Goal: Task Accomplishment & Management: Complete application form

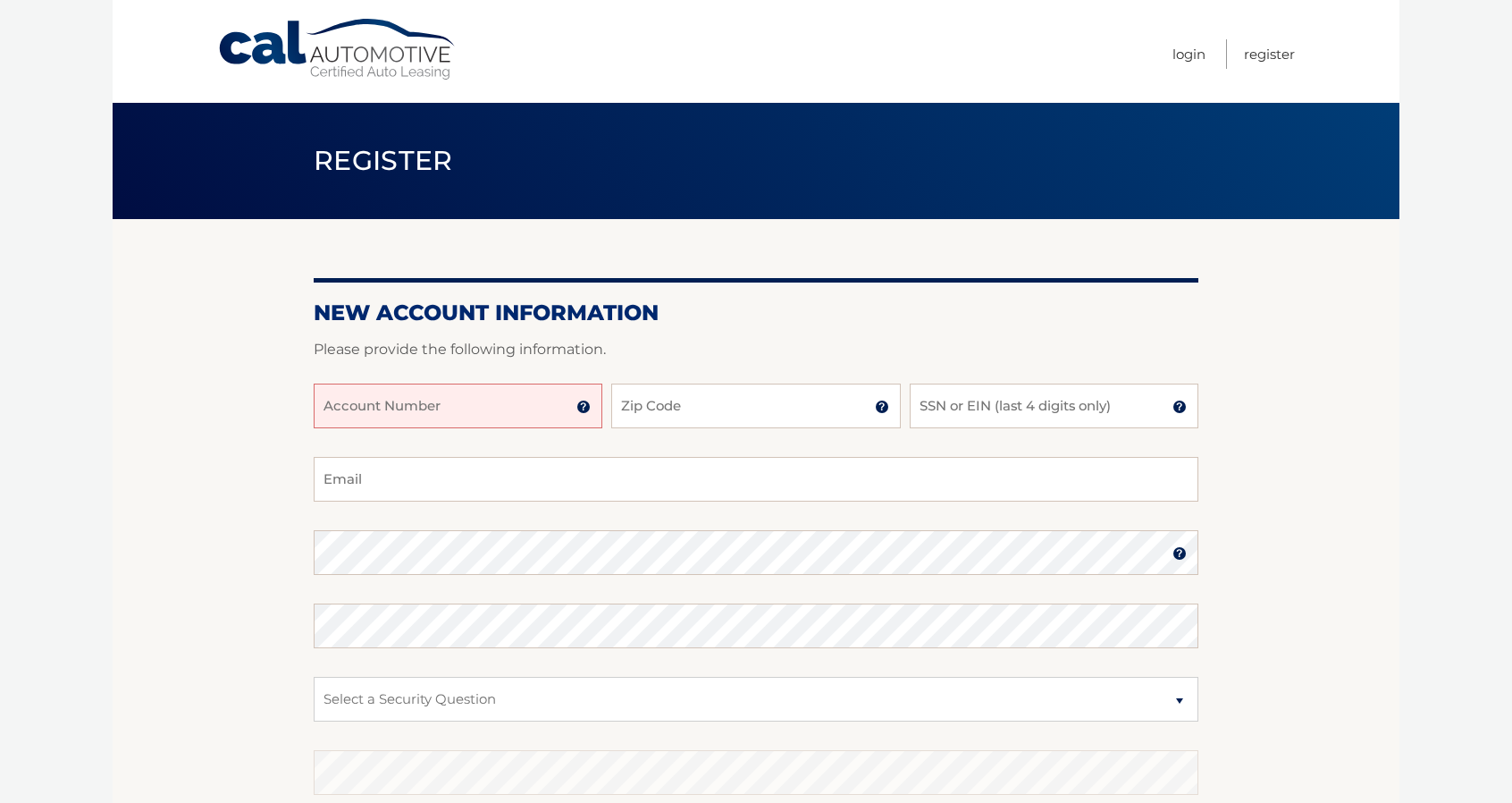
click at [552, 411] on input "Account Number" at bounding box center [459, 406] width 289 height 44
type input "5188"
click at [658, 444] on div "5188 Account Number 11 digit account number provided on your coupon book or Wel…" at bounding box center [756, 420] width 885 height 73
click at [648, 419] on input "Zip Code" at bounding box center [756, 406] width 289 height 44
click at [579, 408] on img at bounding box center [583, 407] width 14 height 14
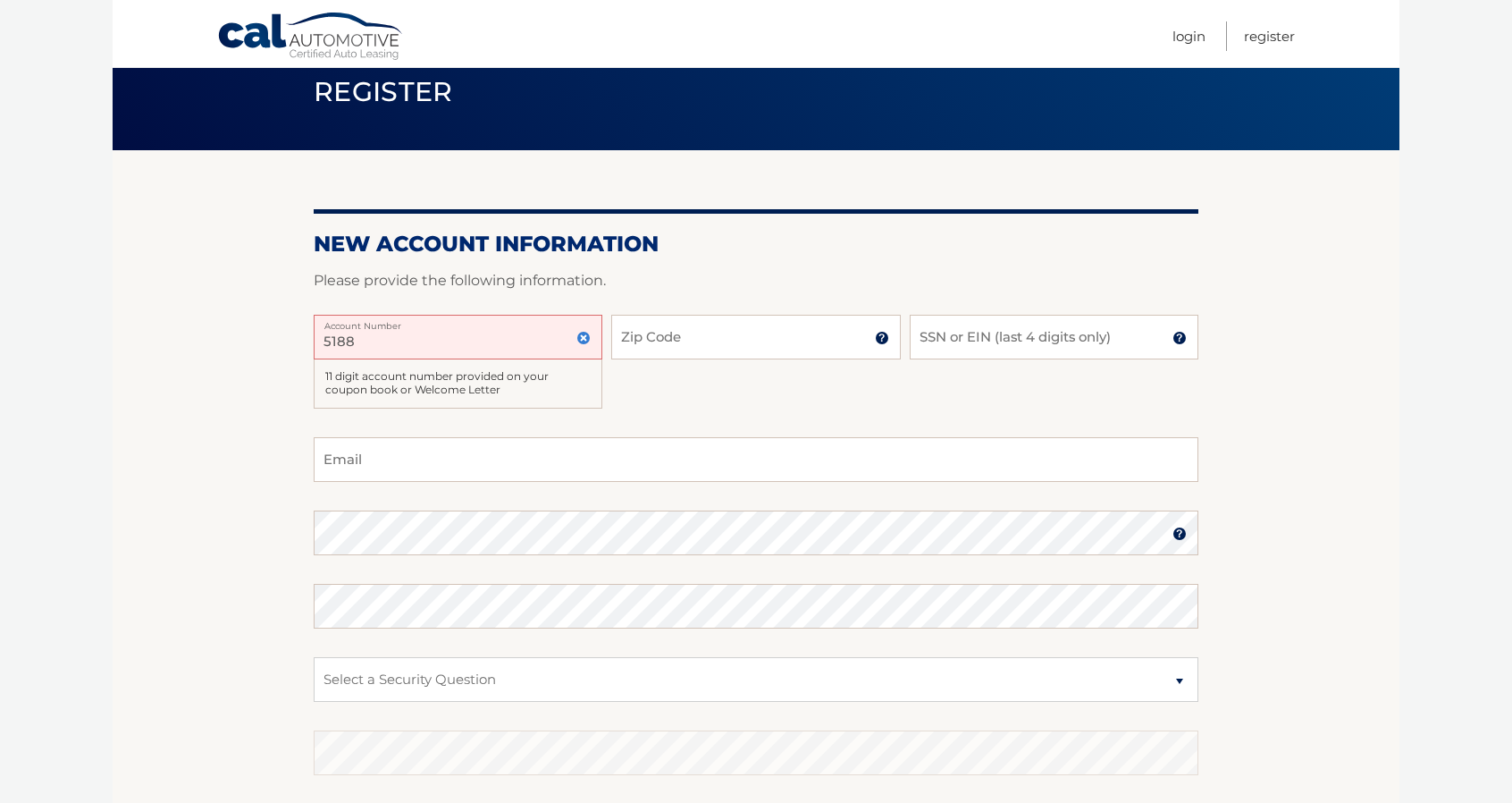
scroll to position [31, 0]
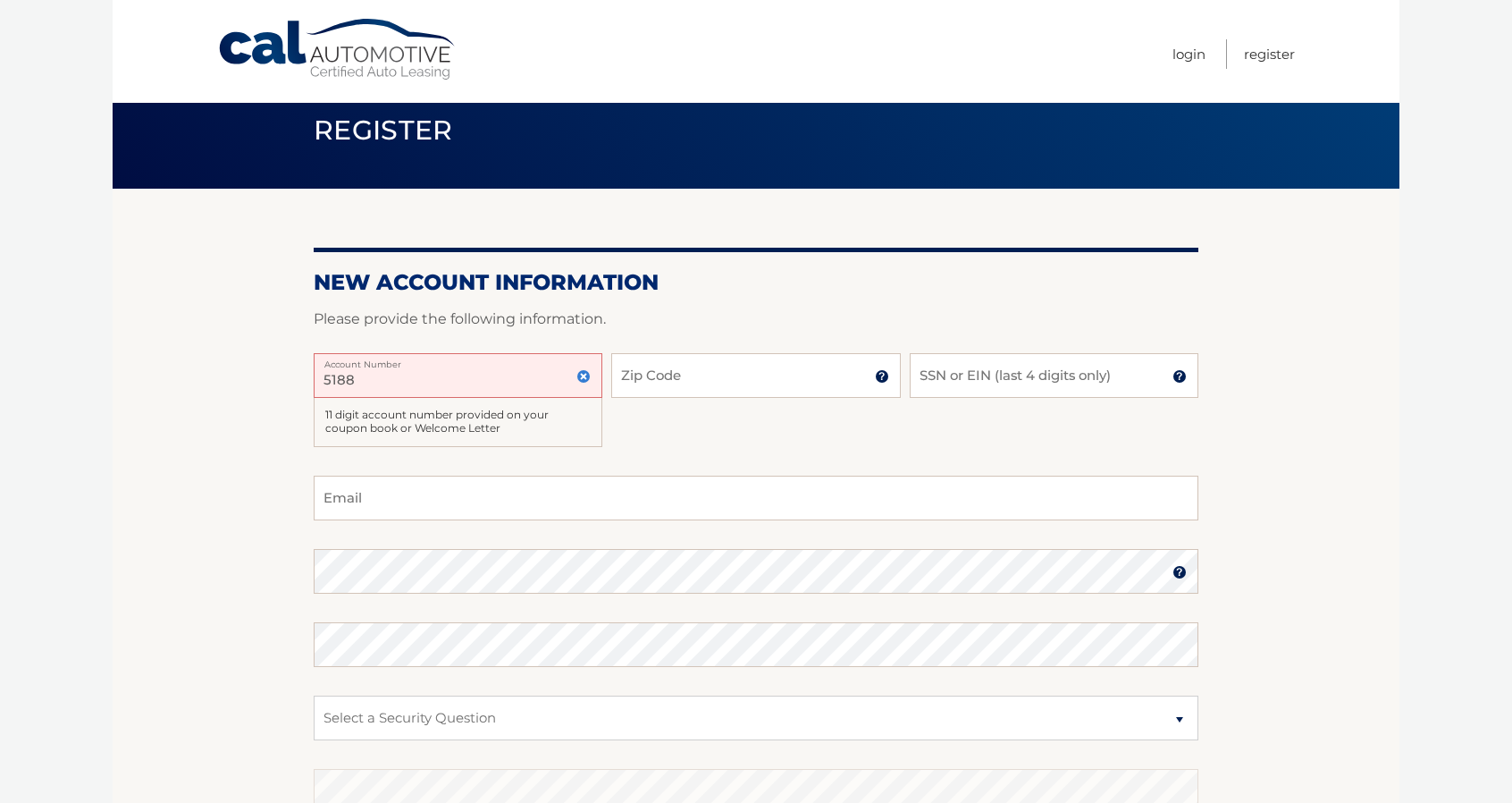
click at [584, 374] on img at bounding box center [583, 376] width 14 height 14
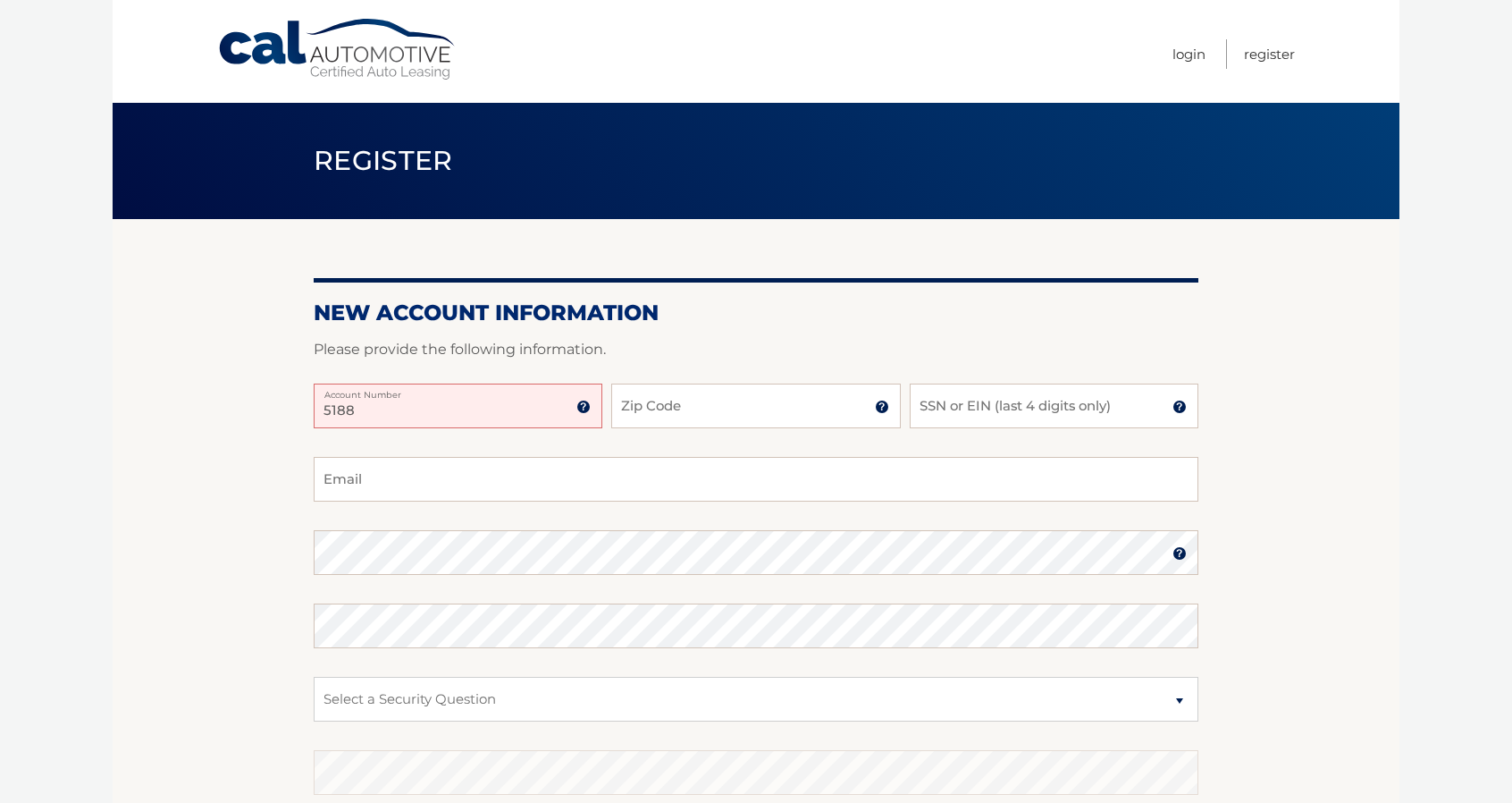
scroll to position [90, 0]
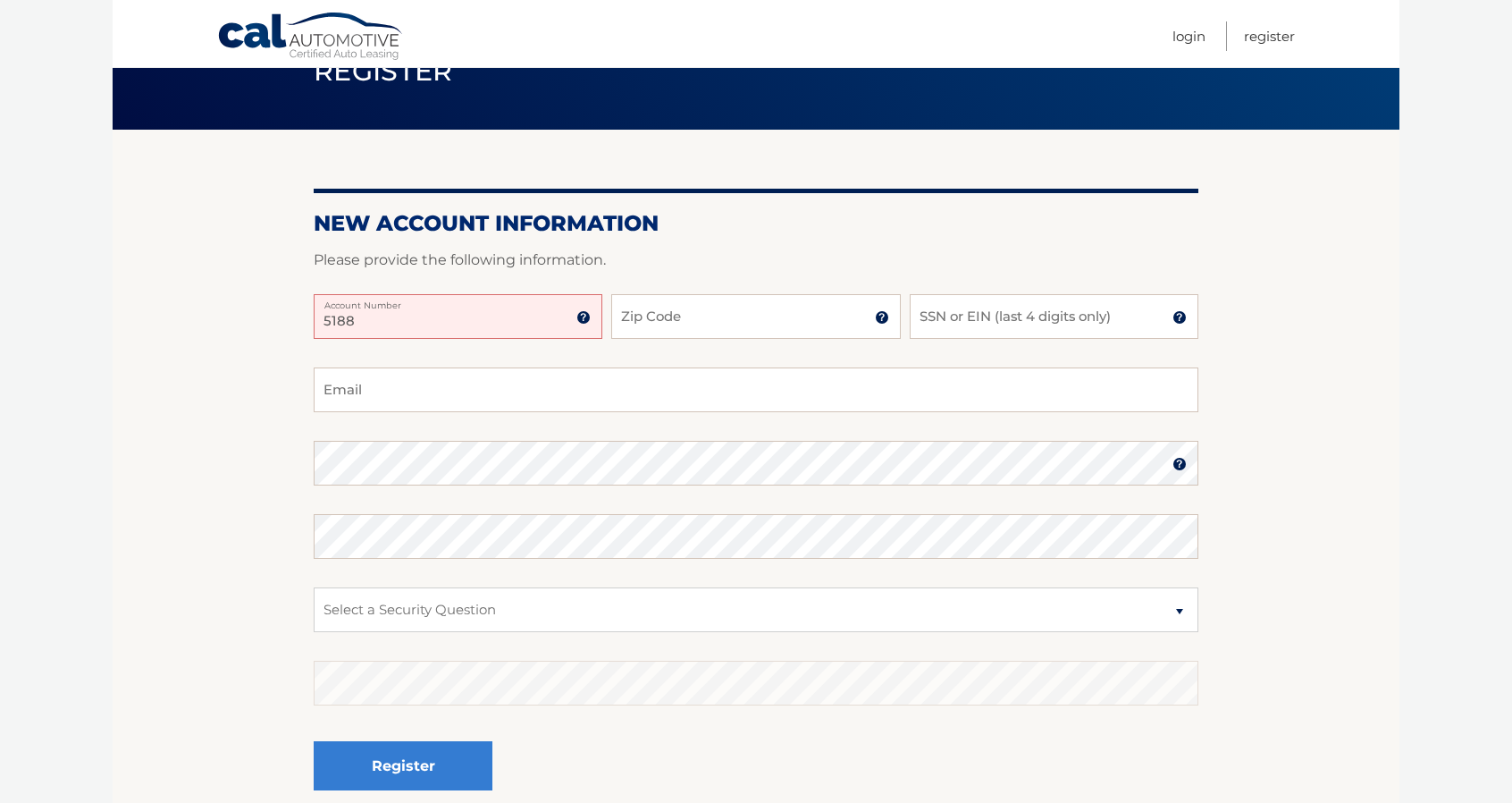
drag, startPoint x: 487, startPoint y: 314, endPoint x: 225, endPoint y: 322, distance: 262.1
click at [225, 322] on section "New Account Information Please provide the following information. 5188 Account …" at bounding box center [756, 478] width 1287 height 698
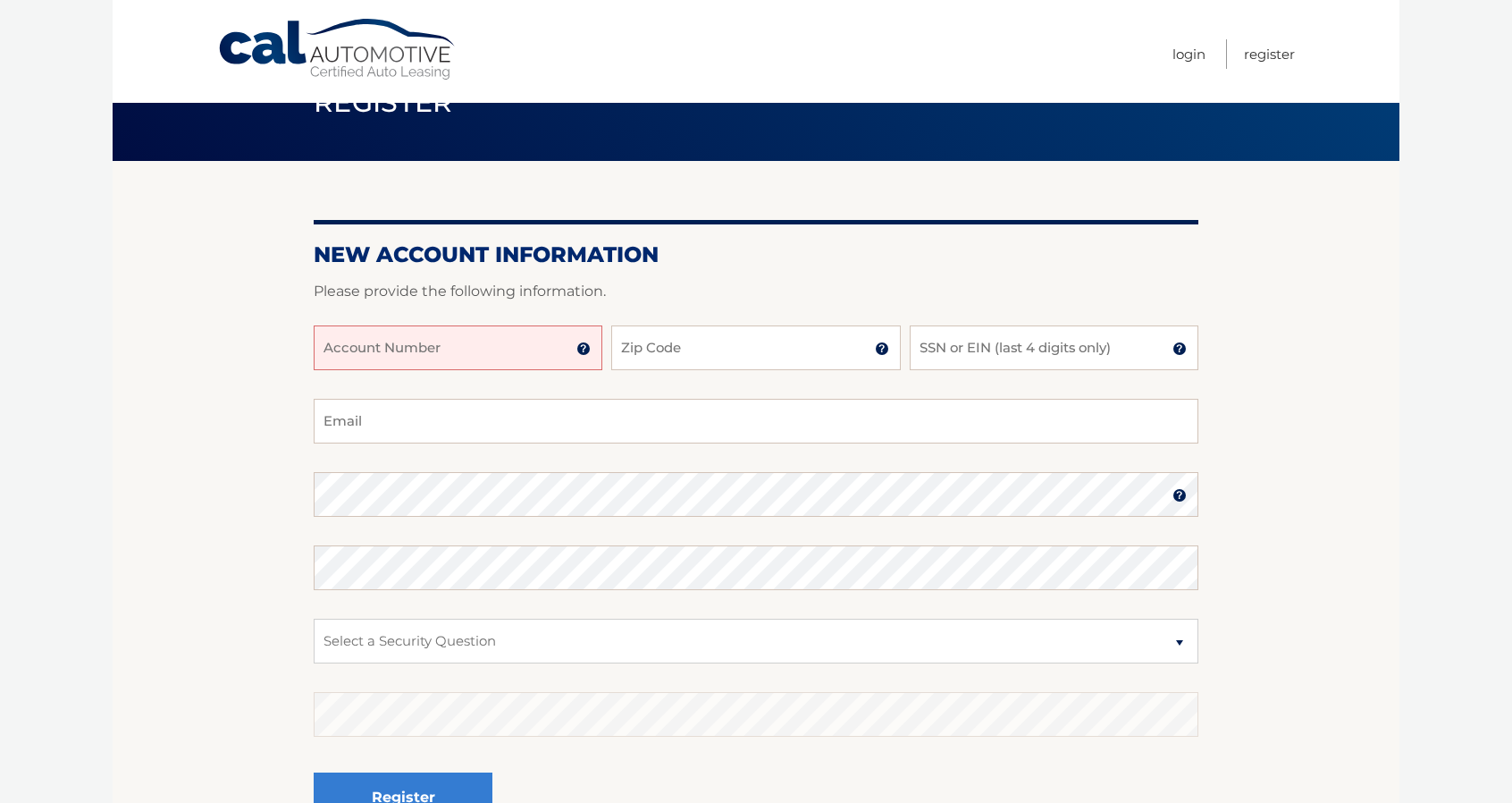
scroll to position [0, 0]
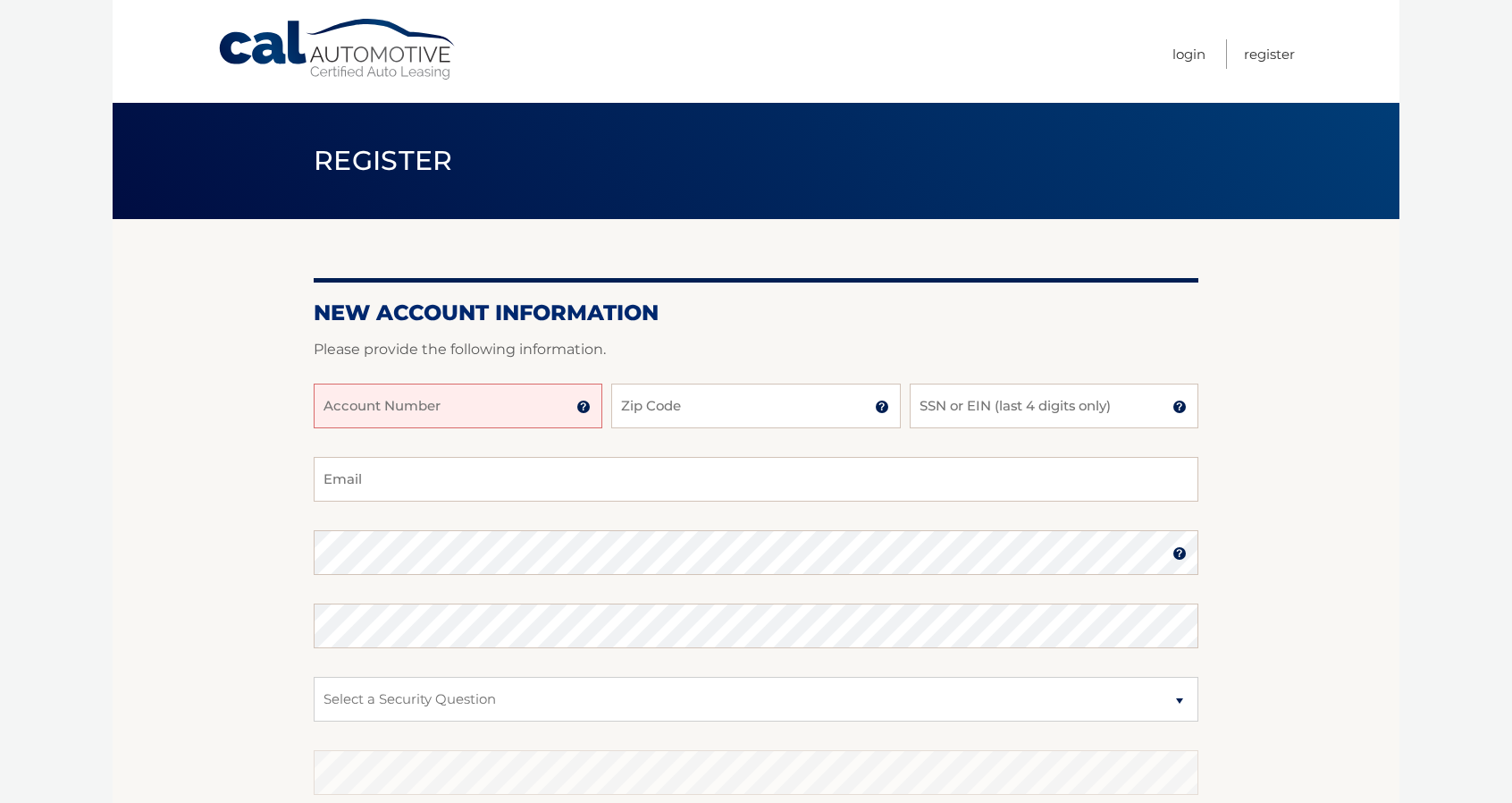
drag, startPoint x: 1029, startPoint y: 71, endPoint x: 980, endPoint y: 154, distance: 96.4
